Goal: Find specific page/section: Find specific page/section

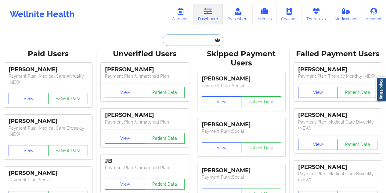
click at [188, 43] on input "text" at bounding box center [193, 40] width 60 height 12
paste input "[PERSON_NAME][EMAIL_ADDRESS][DOMAIN_NAME]"
type input "[PERSON_NAME][EMAIL_ADDRESS][DOMAIN_NAME]"
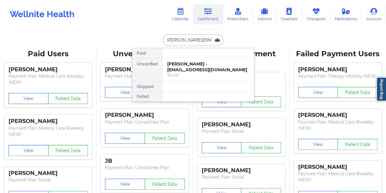
scroll to position [0, 3]
click at [204, 69] on div "[PERSON_NAME] - [EMAIL_ADDRESS][DOMAIN_NAME]" at bounding box center [208, 66] width 82 height 11
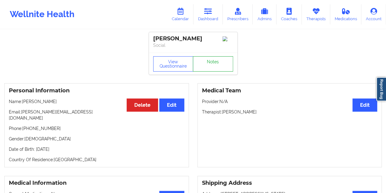
click at [208, 59] on link "Notes" at bounding box center [213, 63] width 40 height 15
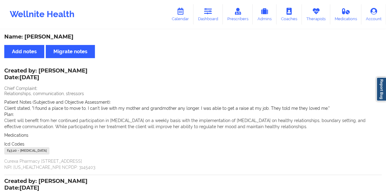
click at [55, 38] on div "Name: [PERSON_NAME]" at bounding box center [192, 36] width 377 height 7
copy div "[PERSON_NAME]"
click at [208, 8] on icon at bounding box center [208, 11] width 8 height 7
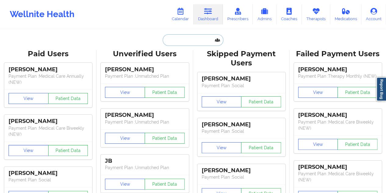
click at [182, 36] on input "text" at bounding box center [193, 40] width 60 height 12
paste input "[EMAIL_ADDRESS][DOMAIN_NAME]"
type input "[EMAIL_ADDRESS][DOMAIN_NAME]"
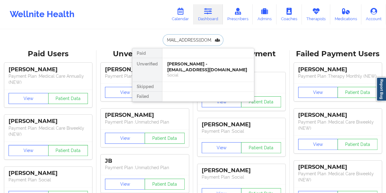
click at [201, 65] on div "[PERSON_NAME] - [EMAIL_ADDRESS][DOMAIN_NAME]" at bounding box center [208, 66] width 82 height 11
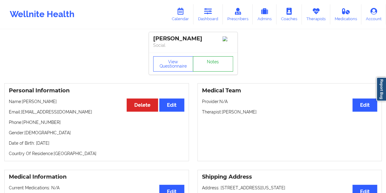
click at [212, 62] on link "Notes" at bounding box center [213, 63] width 40 height 15
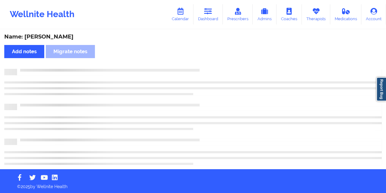
click at [49, 35] on div "Name: [PERSON_NAME]" at bounding box center [192, 36] width 377 height 7
copy div "[GEOGRAPHIC_DATA]"
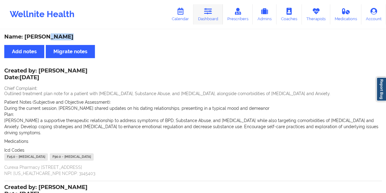
click at [211, 19] on link "Dashboard" at bounding box center [207, 14] width 29 height 20
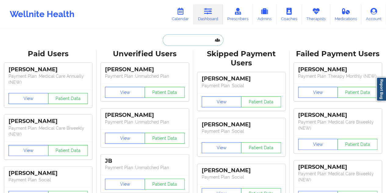
paste input "[EMAIL_ADDRESS][DOMAIN_NAME]"
type input "[EMAIL_ADDRESS][DOMAIN_NAME]"
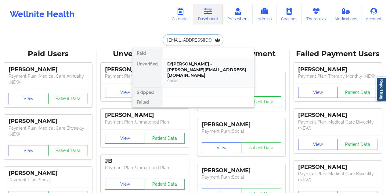
click at [169, 67] on div "D'[PERSON_NAME] - [PERSON_NAME][EMAIL_ADDRESS][DOMAIN_NAME]" at bounding box center [208, 69] width 82 height 17
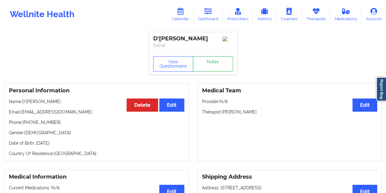
click at [211, 66] on link "Notes" at bounding box center [213, 63] width 40 height 15
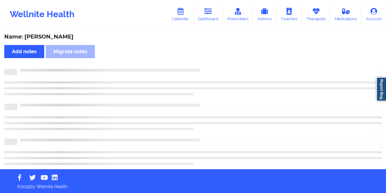
click at [69, 38] on div "Name: [PERSON_NAME]" at bounding box center [192, 36] width 377 height 7
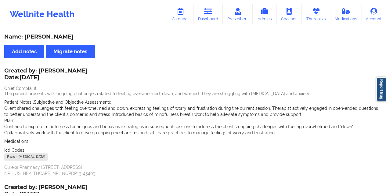
copy div "[PERSON_NAME]"
click at [208, 15] on link "Dashboard" at bounding box center [207, 14] width 29 height 20
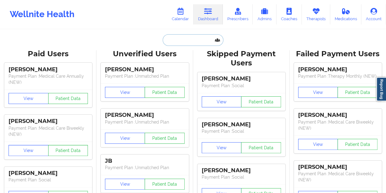
click at [197, 35] on input "text" at bounding box center [193, 40] width 60 height 12
paste input "[EMAIL_ADDRESS][PERSON_NAME][DOMAIN_NAME]"
type input "[EMAIL_ADDRESS][PERSON_NAME][DOMAIN_NAME]"
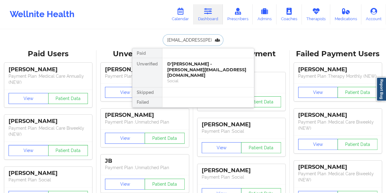
scroll to position [0, 8]
click at [205, 66] on div "Sciancia [PERSON_NAME] - [EMAIL_ADDRESS][PERSON_NAME][DOMAIN_NAME]" at bounding box center [208, 69] width 82 height 17
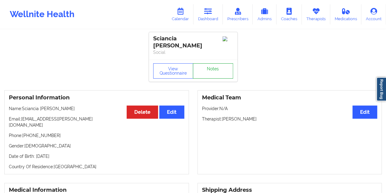
click at [205, 66] on link "Notes" at bounding box center [213, 70] width 40 height 15
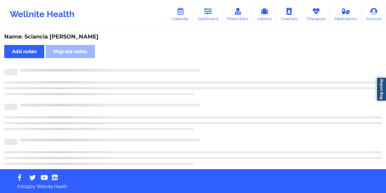
click at [63, 35] on div "Name: Sciancia [PERSON_NAME]" at bounding box center [192, 36] width 377 height 7
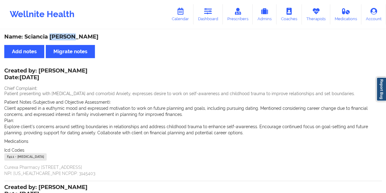
click at [63, 35] on div "Name: Sciancia [PERSON_NAME]" at bounding box center [192, 36] width 377 height 7
copy div "[PERSON_NAME]"
click at [210, 14] on icon at bounding box center [208, 11] width 8 height 7
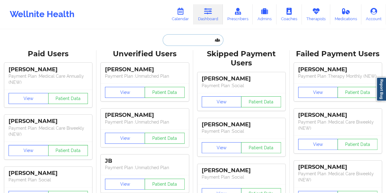
click at [190, 38] on input "text" at bounding box center [193, 40] width 60 height 12
paste input "[EMAIL_ADDRESS][DOMAIN_NAME]"
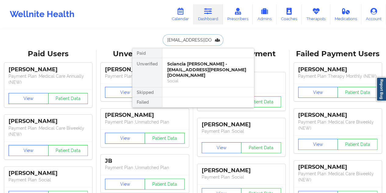
scroll to position [0, 4]
type input "[EMAIL_ADDRESS][DOMAIN_NAME]"
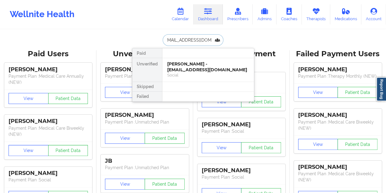
scroll to position [0, 0]
click at [203, 70] on div "[PERSON_NAME] - [EMAIL_ADDRESS][DOMAIN_NAME]" at bounding box center [208, 66] width 82 height 11
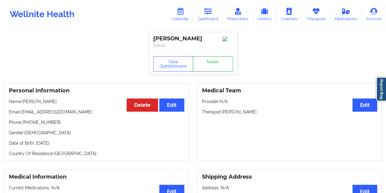
click at [206, 71] on link "Notes" at bounding box center [213, 63] width 40 height 15
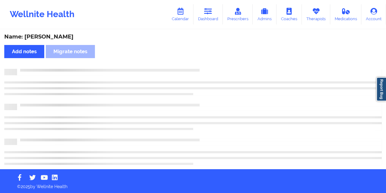
click at [59, 38] on div "Name: [PERSON_NAME]" at bounding box center [192, 36] width 377 height 7
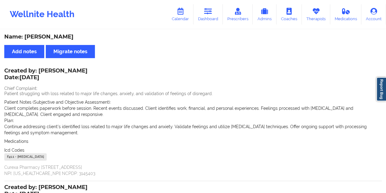
click at [59, 38] on div "Name: [PERSON_NAME]" at bounding box center [192, 36] width 377 height 7
copy div "Henchy"
click at [209, 14] on icon at bounding box center [208, 11] width 8 height 7
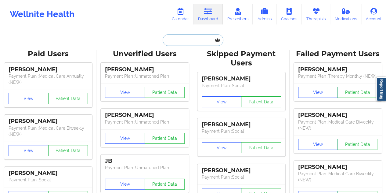
click at [182, 37] on input "text" at bounding box center [193, 40] width 60 height 12
paste input "[EMAIL_ADDRESS][DOMAIN_NAME]"
type input "[EMAIL_ADDRESS][DOMAIN_NAME]"
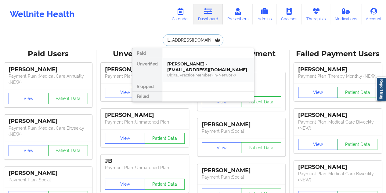
click at [204, 70] on div "[PERSON_NAME] - [EMAIL_ADDRESS][DOMAIN_NAME]" at bounding box center [208, 66] width 82 height 11
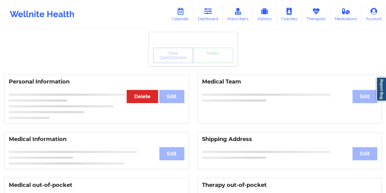
click at [212, 63] on div "View Questionnaire Notes" at bounding box center [193, 55] width 88 height 22
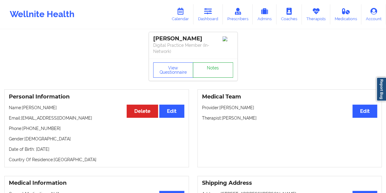
click at [212, 64] on link "Notes" at bounding box center [213, 69] width 40 height 15
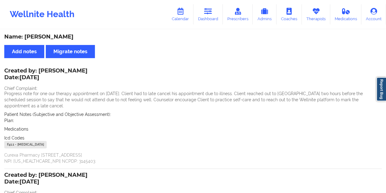
click at [49, 35] on div "Name: [PERSON_NAME]" at bounding box center [192, 36] width 377 height 7
click at [54, 35] on div "Name: [PERSON_NAME]" at bounding box center [192, 36] width 377 height 7
copy div "[PERSON_NAME]"
